Goal: Information Seeking & Learning: Learn about a topic

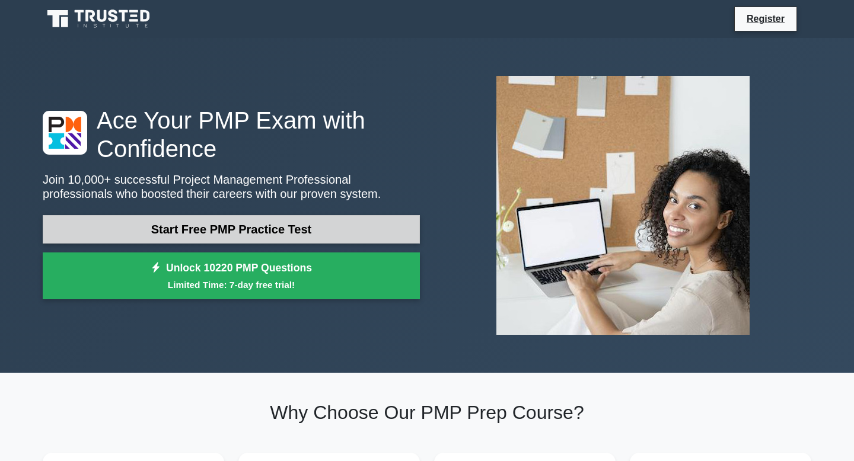
click at [226, 231] on link "Start Free PMP Practice Test" at bounding box center [231, 229] width 377 height 28
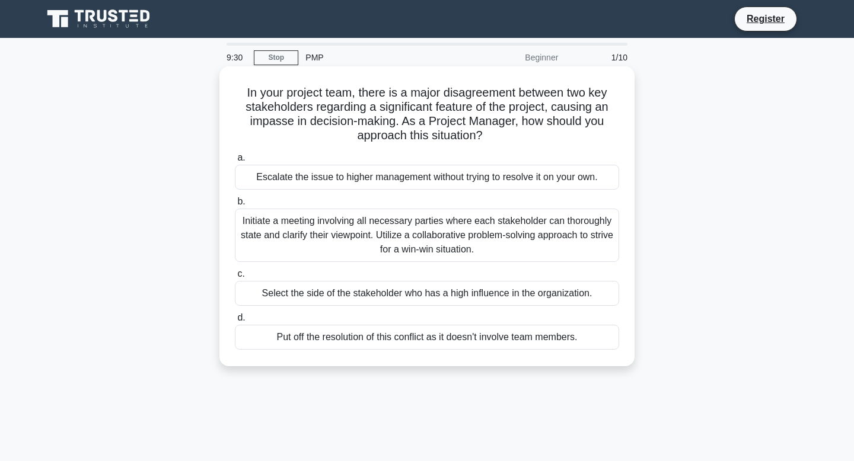
click at [318, 247] on div "Initiate a meeting involving all necessary parties where each stakeholder can t…" at bounding box center [427, 235] width 384 height 53
click at [235, 206] on input "b. Initiate a meeting involving all necessary parties where each stakeholder ca…" at bounding box center [235, 202] width 0 height 8
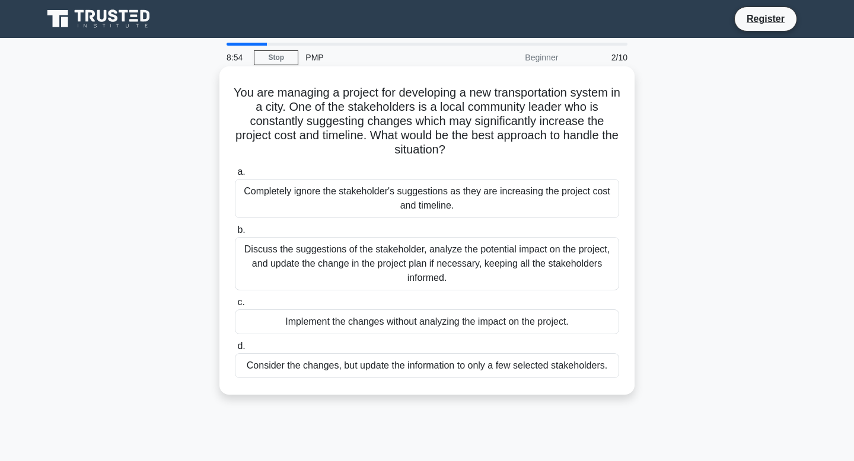
click at [361, 259] on div "Discuss the suggestions of the stakeholder, analyze the potential impact on the…" at bounding box center [427, 263] width 384 height 53
click at [235, 234] on input "b. Discuss the suggestions of the stakeholder, analyze the potential impact on …" at bounding box center [235, 230] width 0 height 8
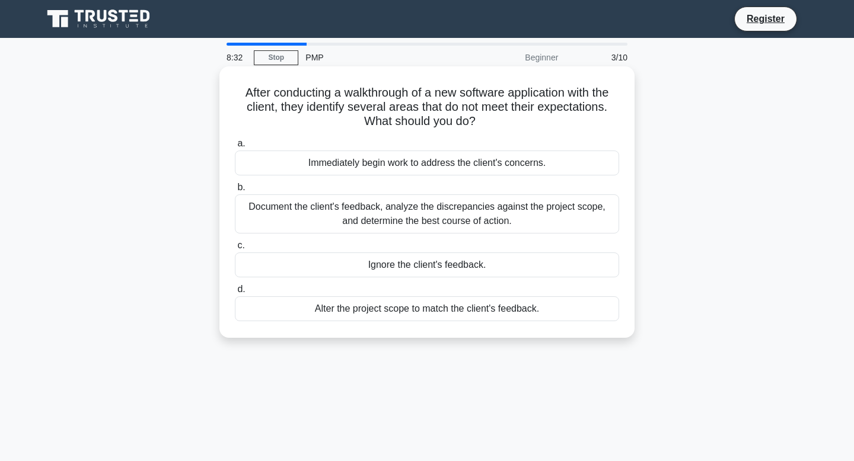
click at [350, 213] on div "Document the client's feedback, analyze the discrepancies against the project s…" at bounding box center [427, 213] width 384 height 39
click at [235, 192] on input "b. Document the client's feedback, analyze the discrepancies against the projec…" at bounding box center [235, 188] width 0 height 8
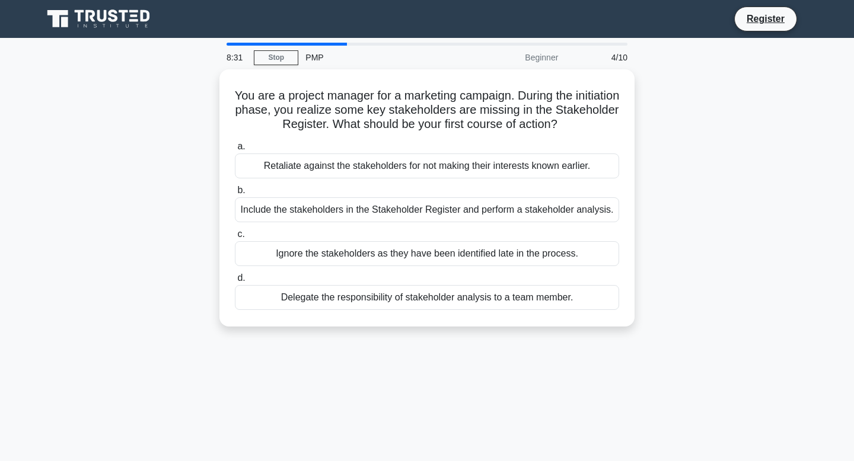
click at [171, 192] on div "You are a project manager for a marketing campaign. During the initiation phase…" at bounding box center [427, 205] width 783 height 272
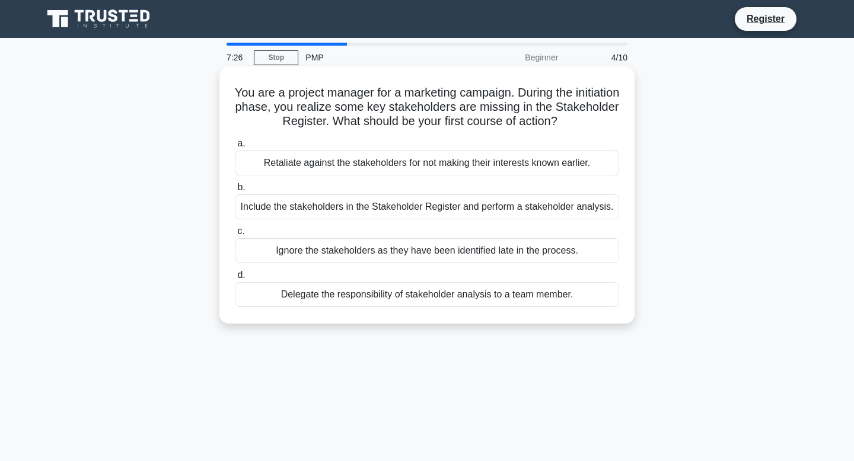
click at [344, 207] on div "Include the stakeholders in the Stakeholder Register and perform a stakeholder …" at bounding box center [427, 206] width 384 height 25
click at [235, 192] on input "b. Include the stakeholders in the Stakeholder Register and perform a stakehold…" at bounding box center [235, 188] width 0 height 8
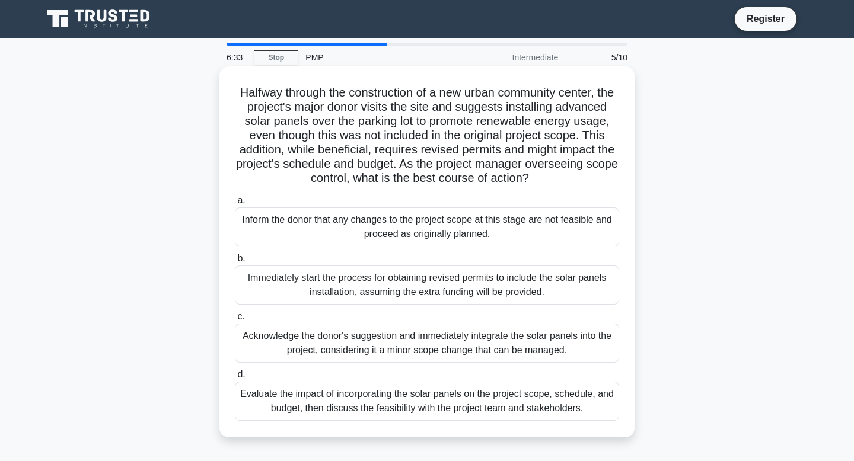
click at [540, 404] on div "Evaluate the impact of incorporating the solar panels on the project scope, sch…" at bounding box center [427, 401] width 384 height 39
click at [235, 379] on input "d. Evaluate the impact of incorporating the solar panels on the project scope, …" at bounding box center [235, 375] width 0 height 8
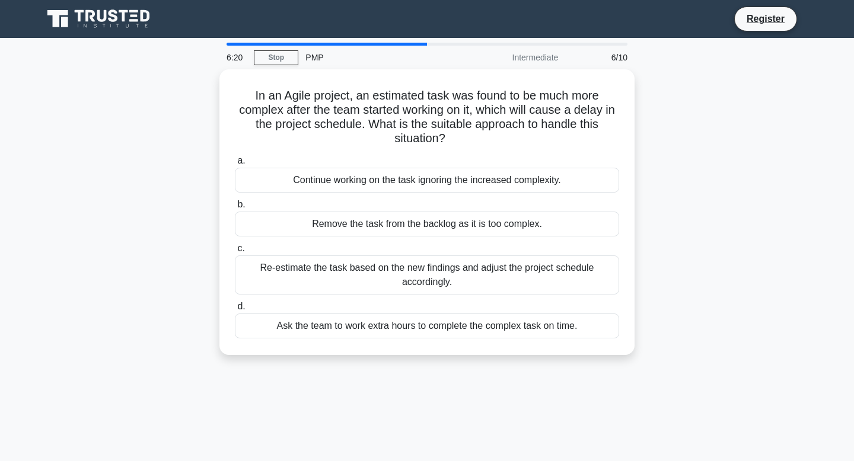
click at [178, 234] on div "In an Agile project, an estimated task was found to be much more complex after …" at bounding box center [427, 219] width 783 height 300
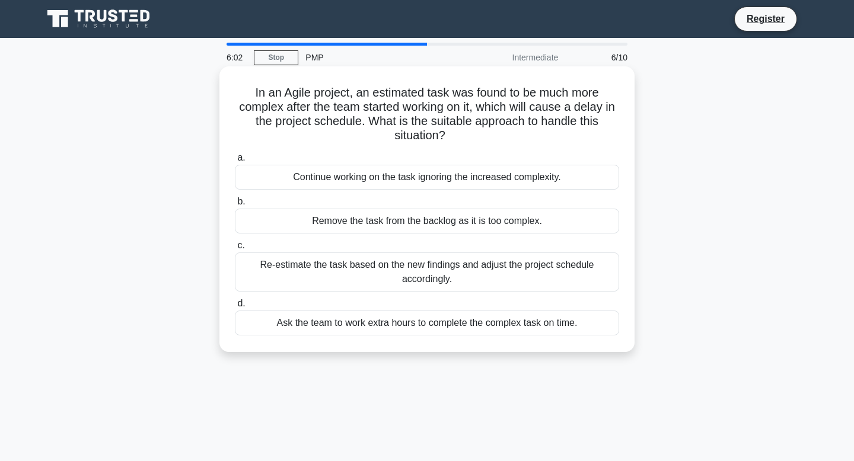
click at [255, 278] on div "Re-estimate the task based on the new findings and adjust the project schedule …" at bounding box center [427, 272] width 384 height 39
click at [235, 250] on input "c. Re-estimate the task based on the new findings and adjust the project schedu…" at bounding box center [235, 246] width 0 height 8
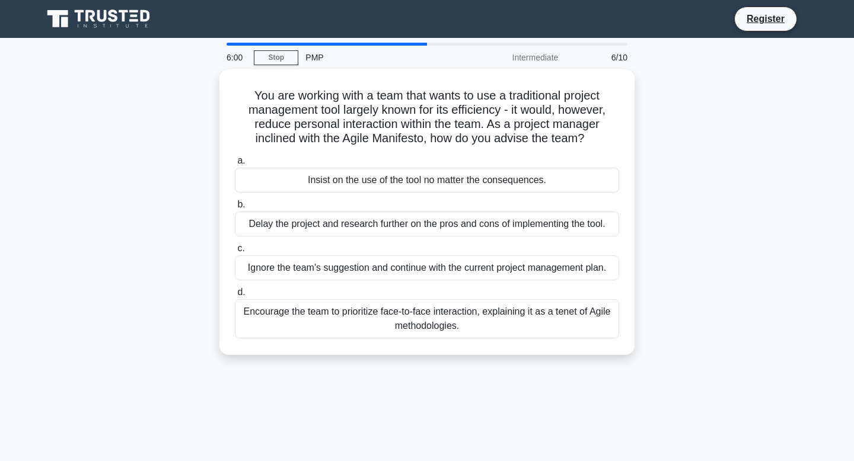
click at [190, 257] on div "You are working with a team that wants to use a traditional project management …" at bounding box center [427, 219] width 783 height 300
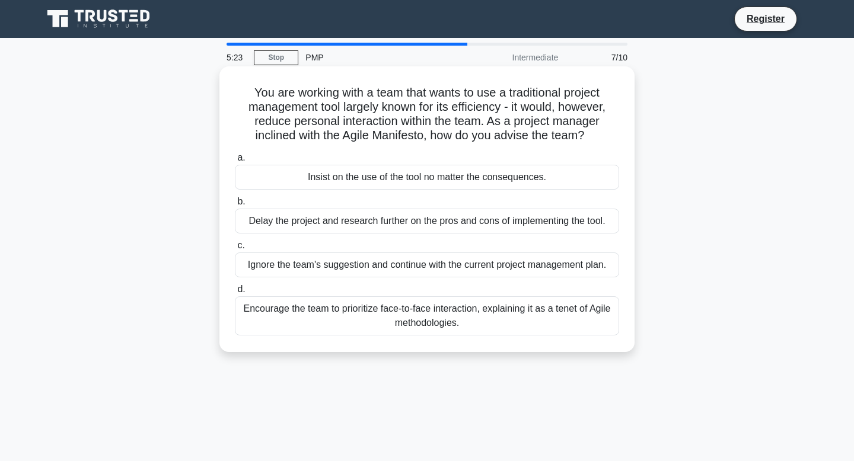
click at [377, 311] on div "Encourage the team to prioritize face-to-face interaction, explaining it as a t…" at bounding box center [427, 315] width 384 height 39
click at [235, 293] on input "d. Encourage the team to prioritize face-to-face interaction, explaining it as …" at bounding box center [235, 290] width 0 height 8
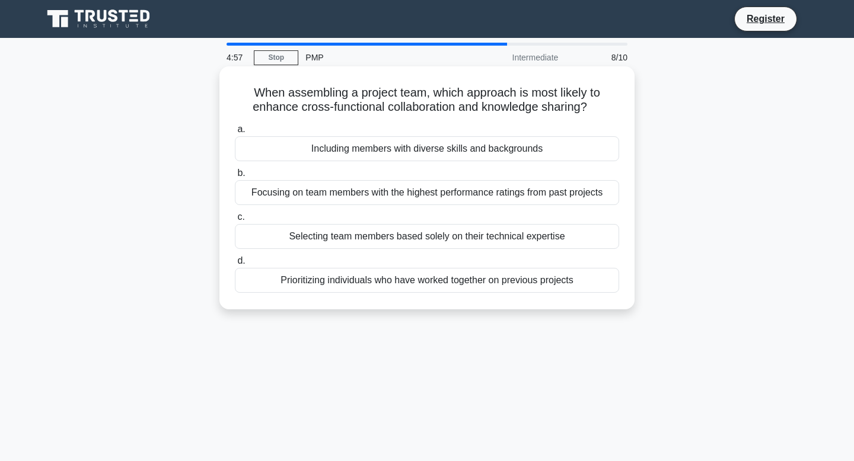
click at [426, 153] on div "Including members with diverse skills and backgrounds" at bounding box center [427, 148] width 384 height 25
click at [235, 133] on input "a. Including members with diverse skills and backgrounds" at bounding box center [235, 130] width 0 height 8
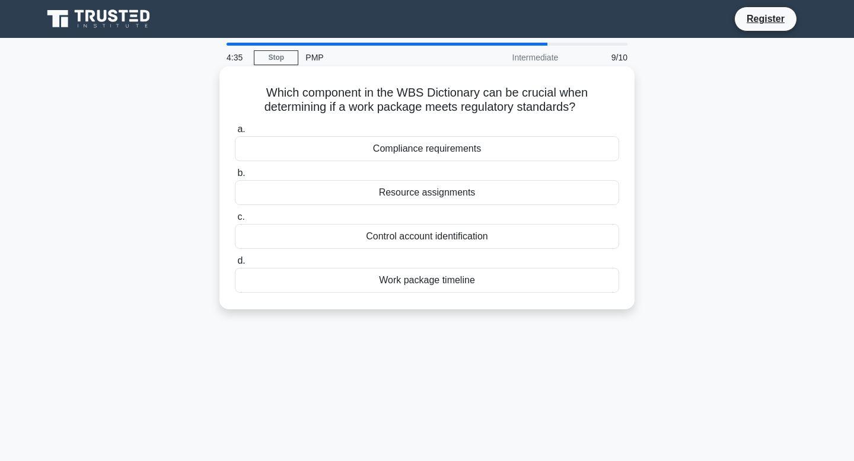
click at [405, 153] on div "Compliance requirements" at bounding box center [427, 148] width 384 height 25
click at [235, 133] on input "a. Compliance requirements" at bounding box center [235, 130] width 0 height 8
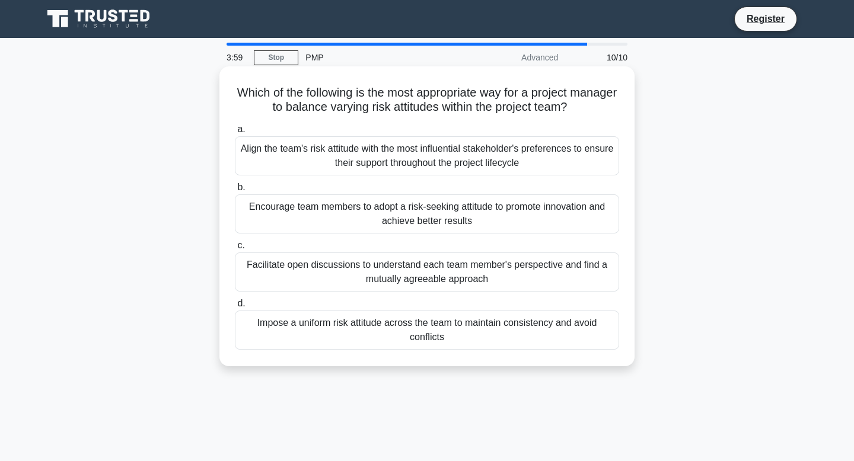
click at [438, 337] on div "Impose a uniform risk attitude across the team to maintain consistency and avoi…" at bounding box center [427, 330] width 384 height 39
click at [235, 308] on input "d. Impose a uniform risk attitude across the team to maintain consistency and a…" at bounding box center [235, 304] width 0 height 8
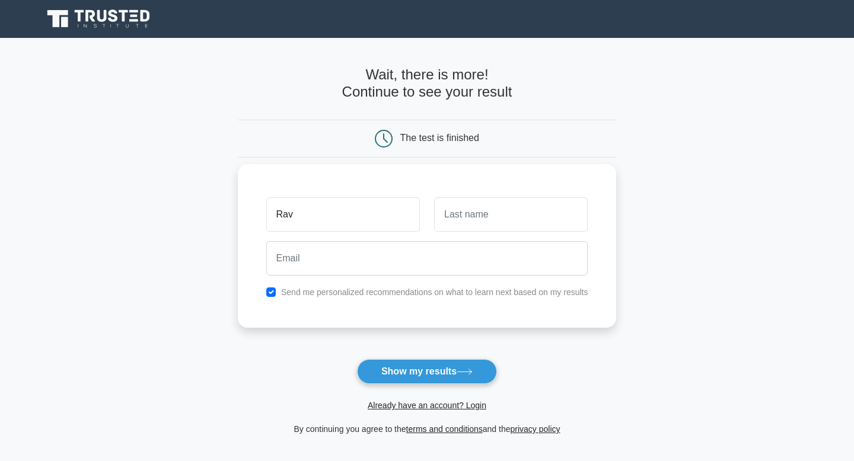
type input "Rav"
type input "s"
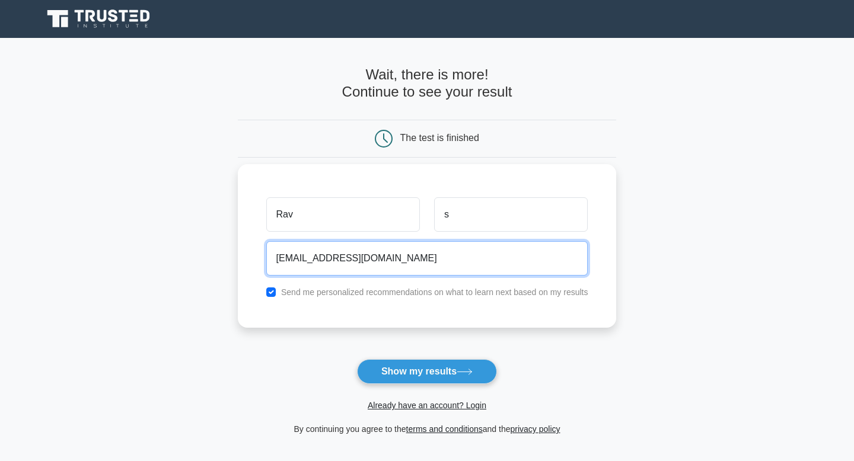
type input "rav@gmail.com"
click at [357, 359] on button "Show my results" at bounding box center [427, 371] width 140 height 25
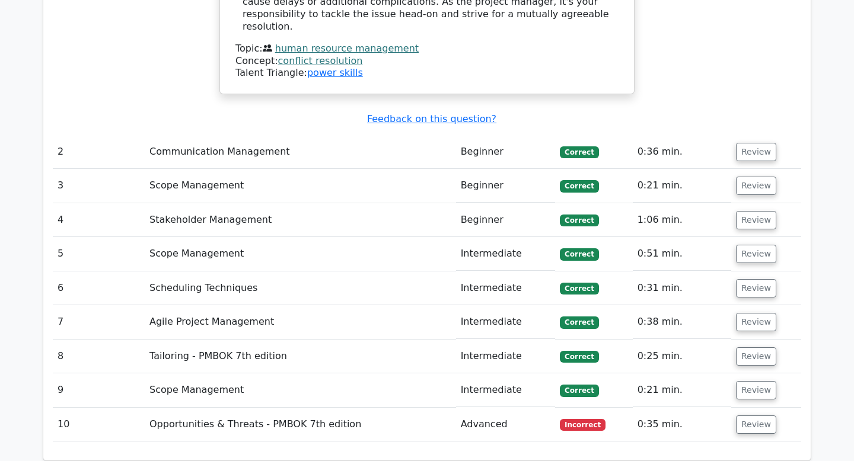
scroll to position [1577, 0]
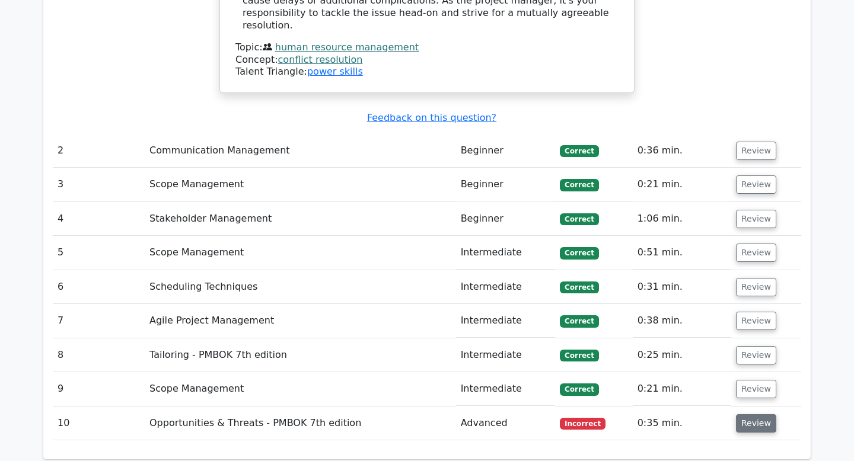
click at [743, 414] on button "Review" at bounding box center [756, 423] width 40 height 18
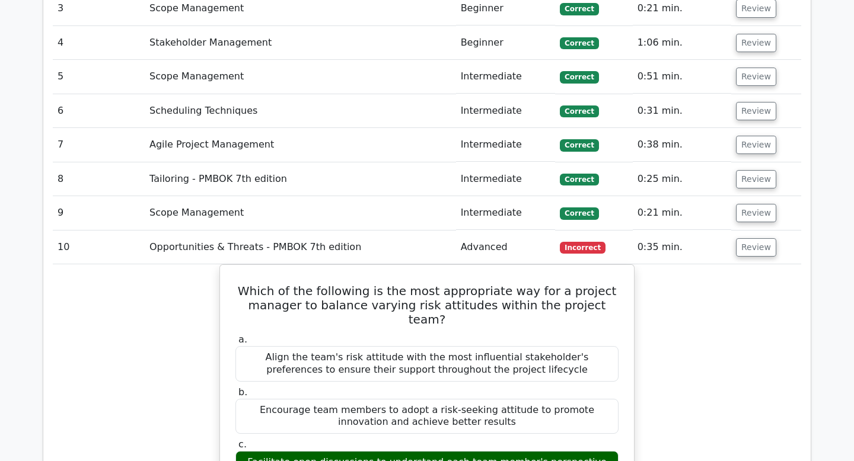
scroll to position [1761, 0]
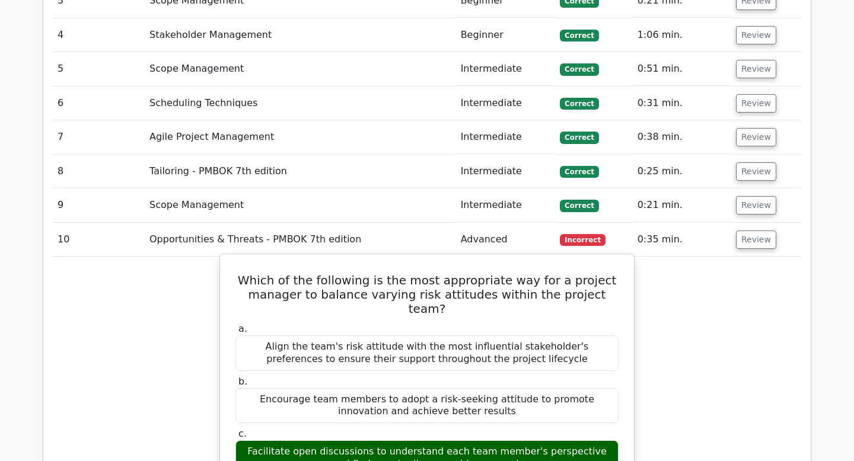
click at [553, 441] on div "Facilitate open discussions to understand each team member's perspective and fi…" at bounding box center [426, 459] width 383 height 36
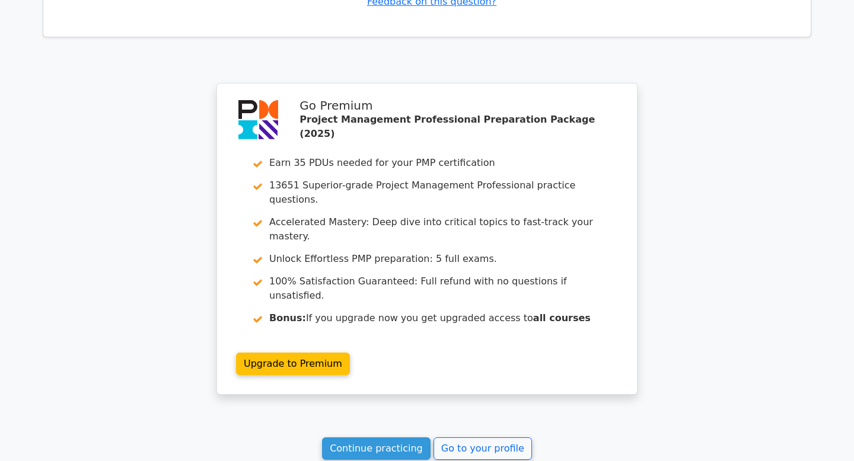
scroll to position [2582, 0]
